Goal: Transaction & Acquisition: Purchase product/service

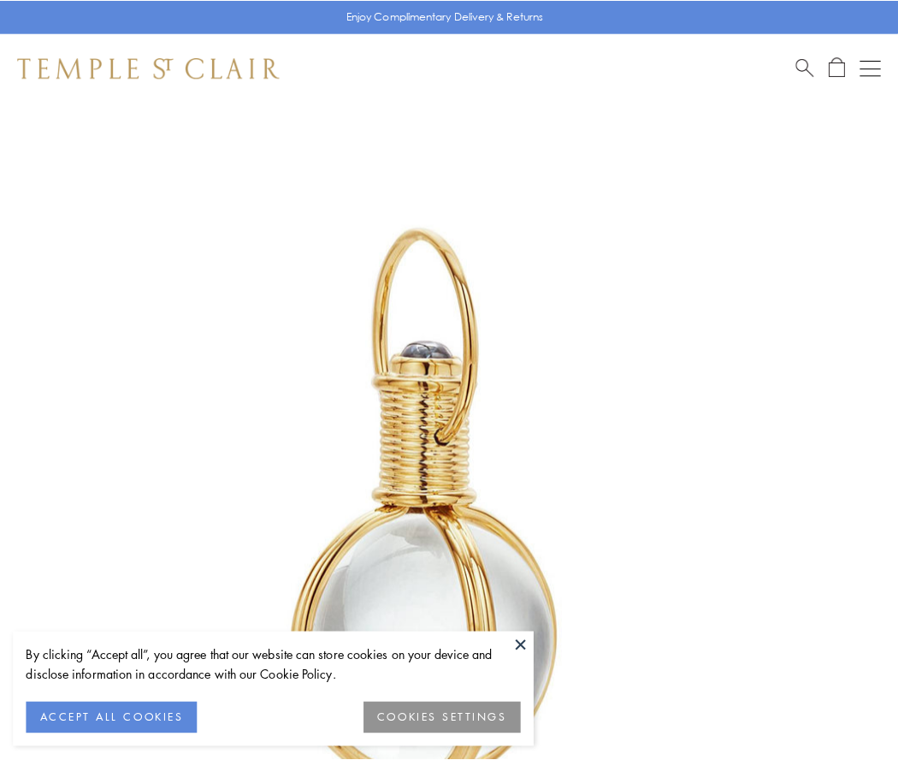
scroll to position [447, 0]
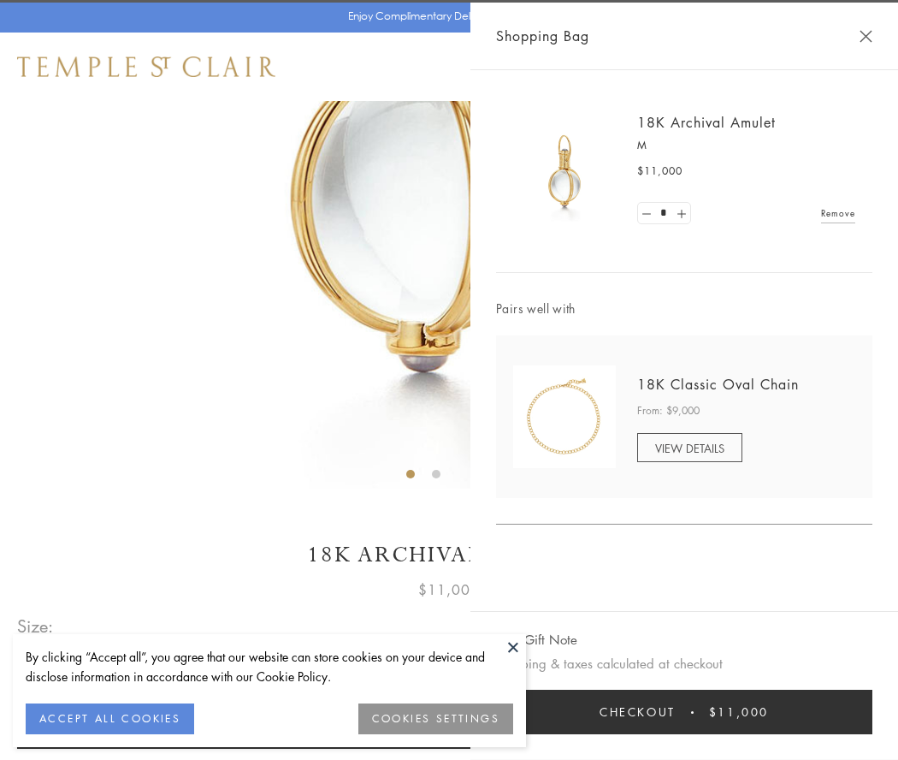
click at [684, 712] on button "Checkout $11,000" at bounding box center [684, 712] width 376 height 44
